Goal: Navigation & Orientation: Find specific page/section

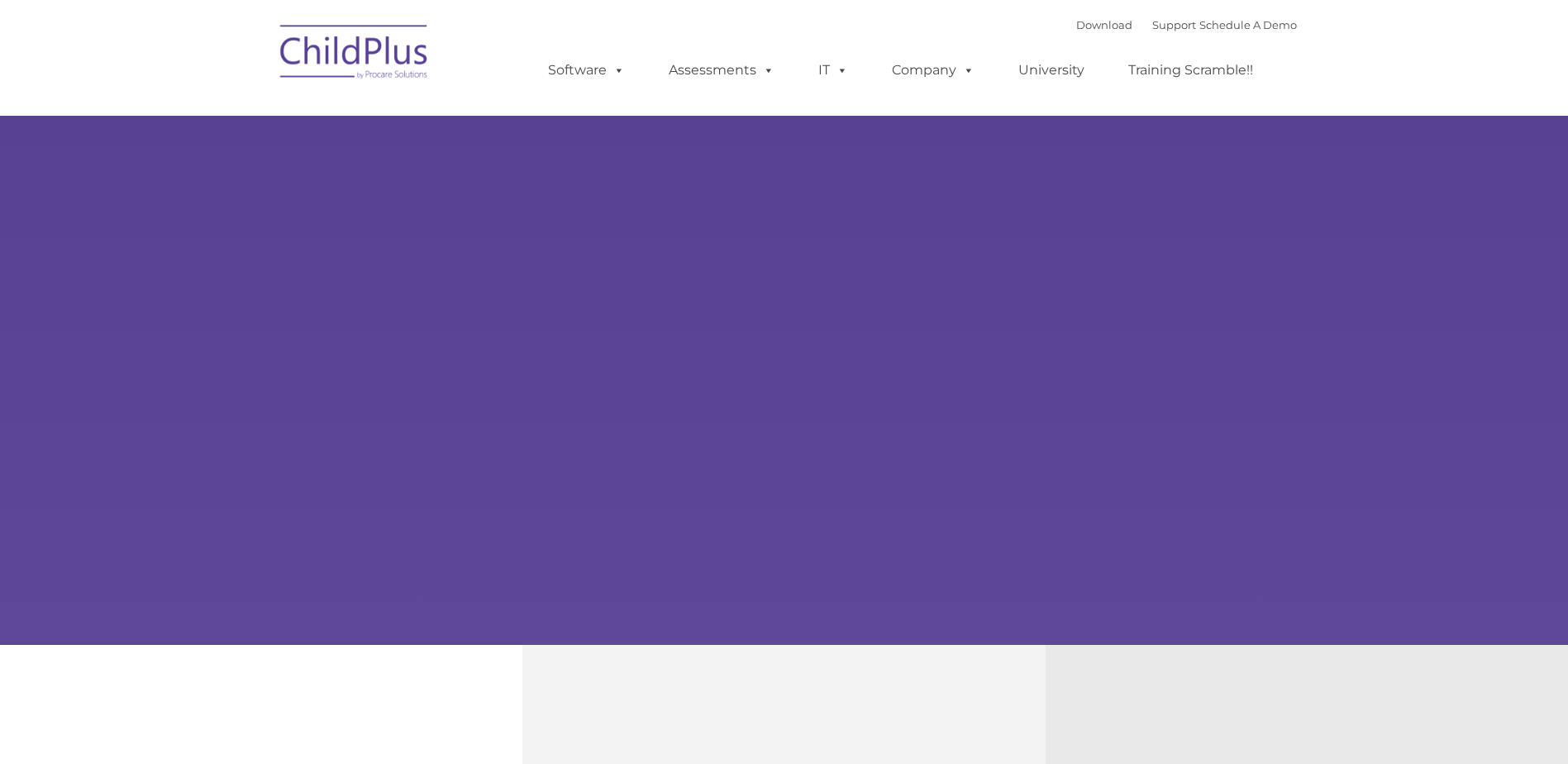
type input ""
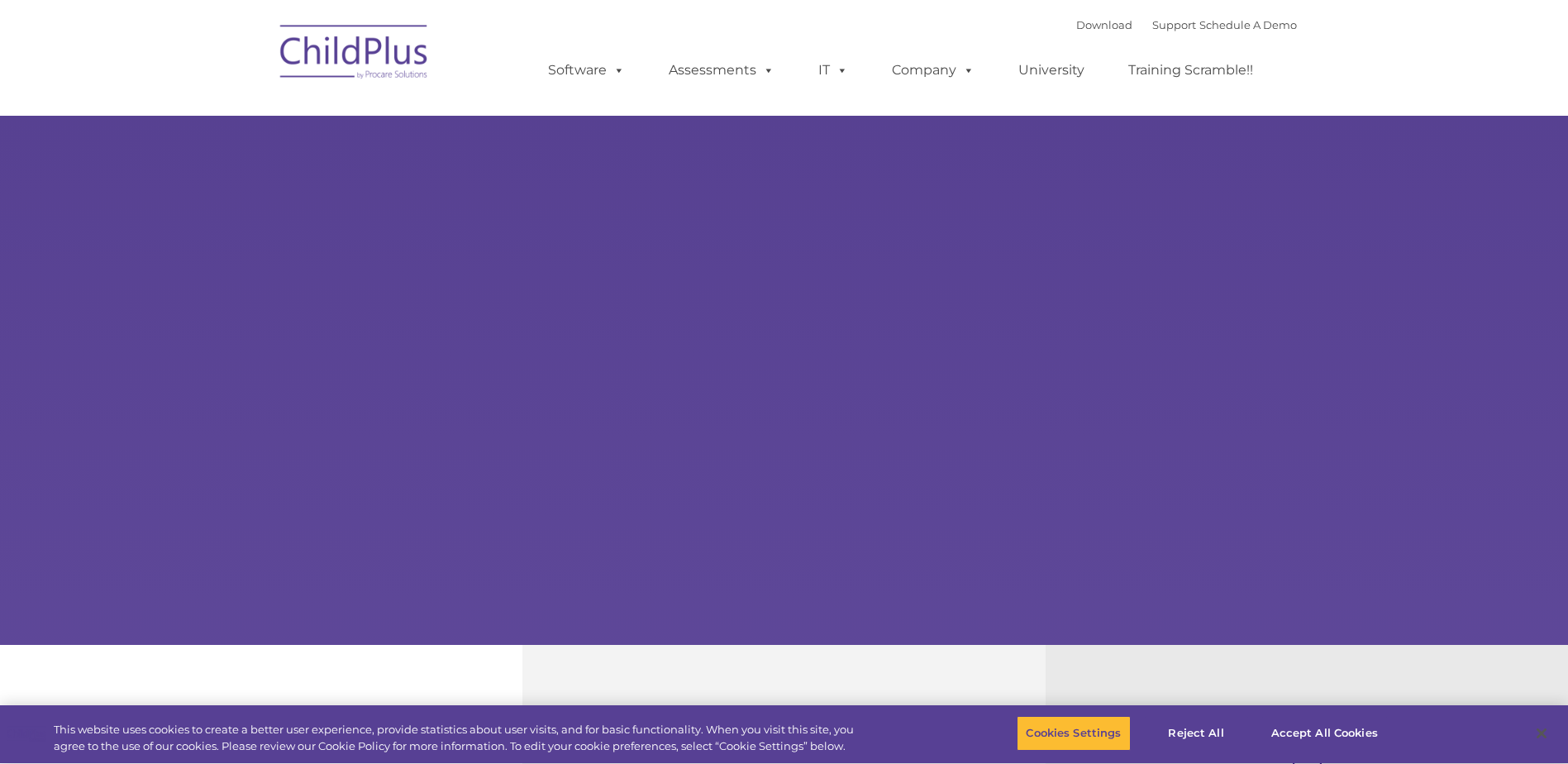
select select "MEDIUM"
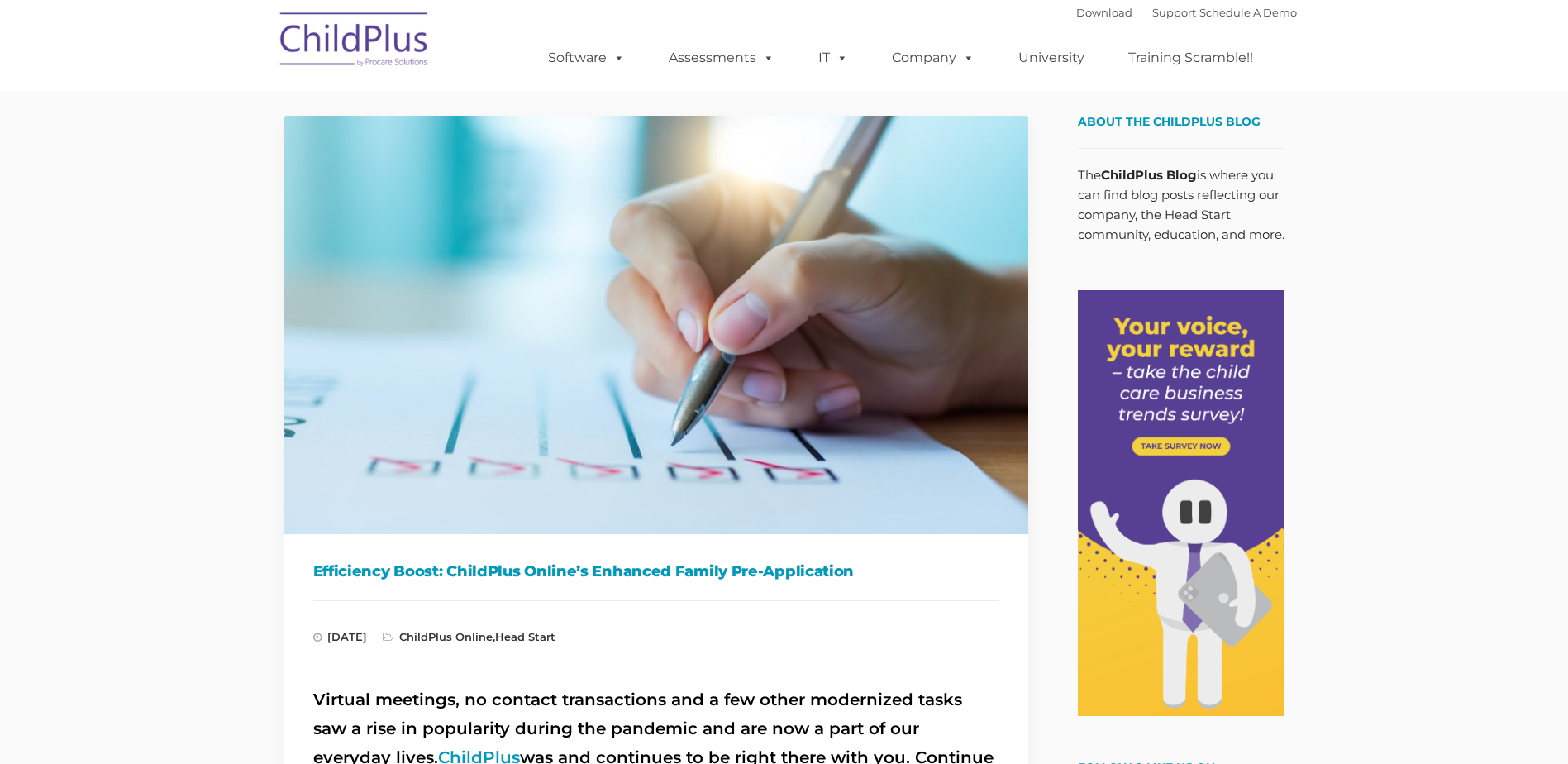
type input ""
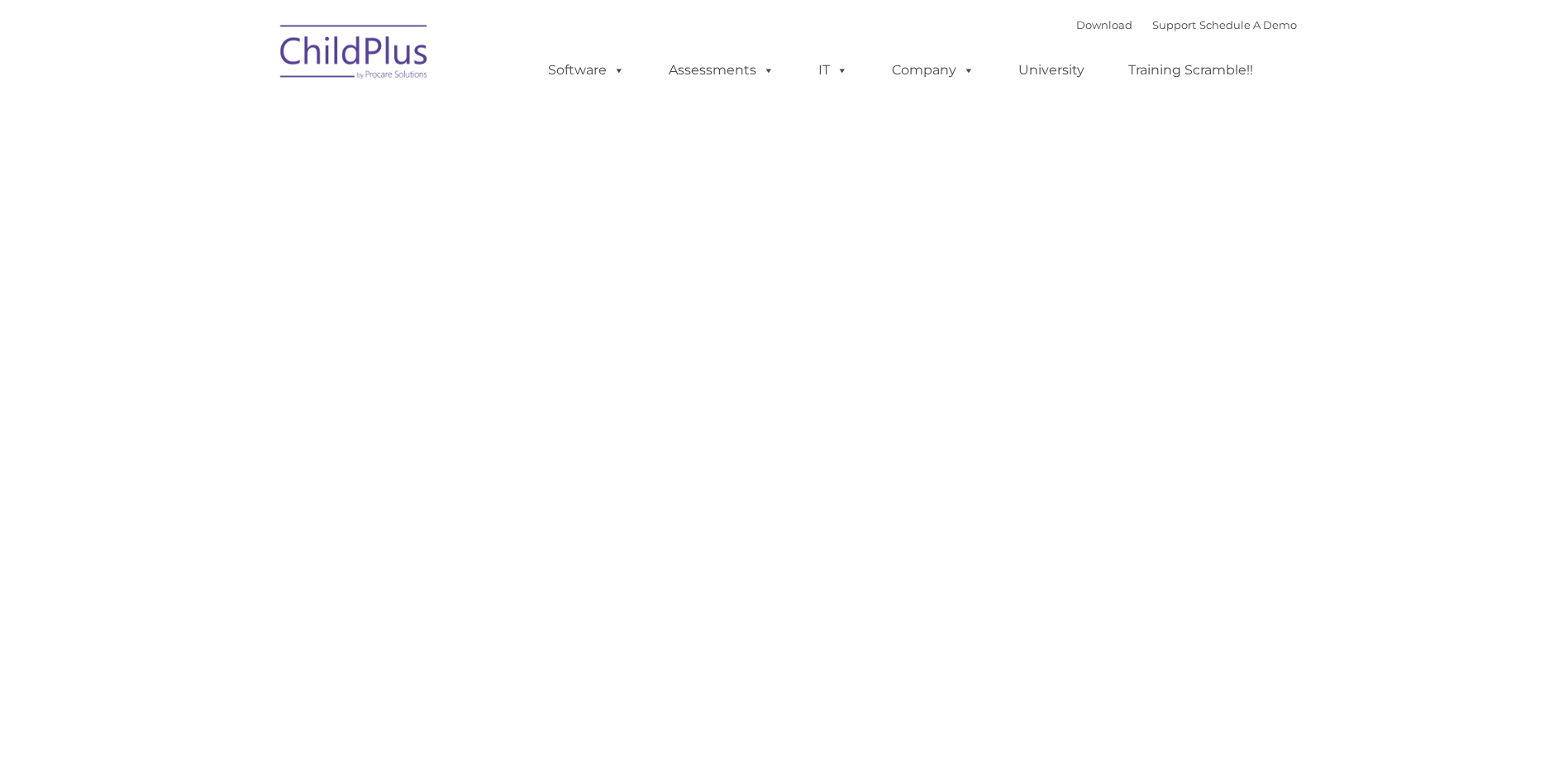
type input ""
